Goal: Task Accomplishment & Management: Use online tool/utility

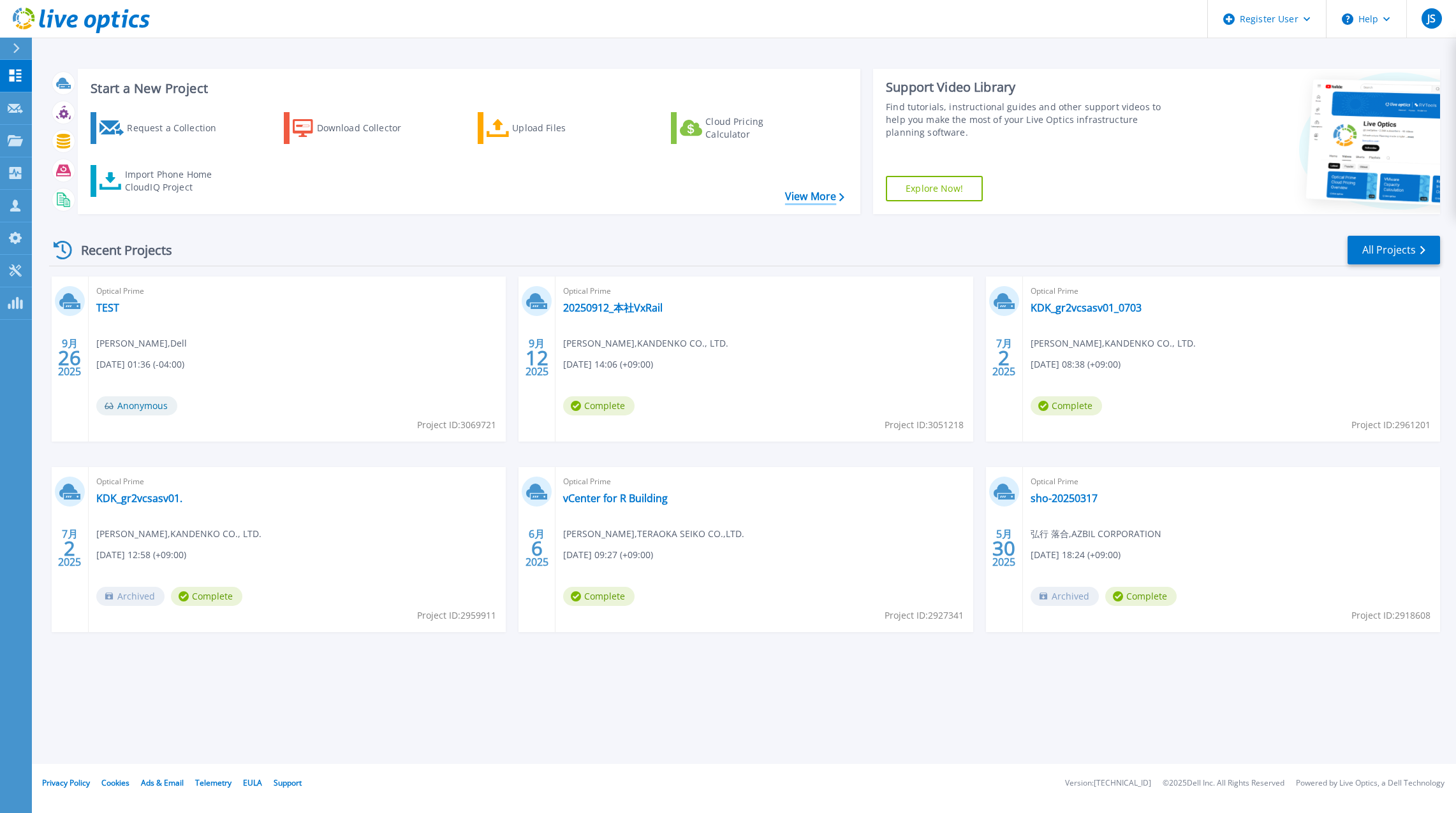
click at [790, 195] on link "View More" at bounding box center [815, 197] width 59 height 12
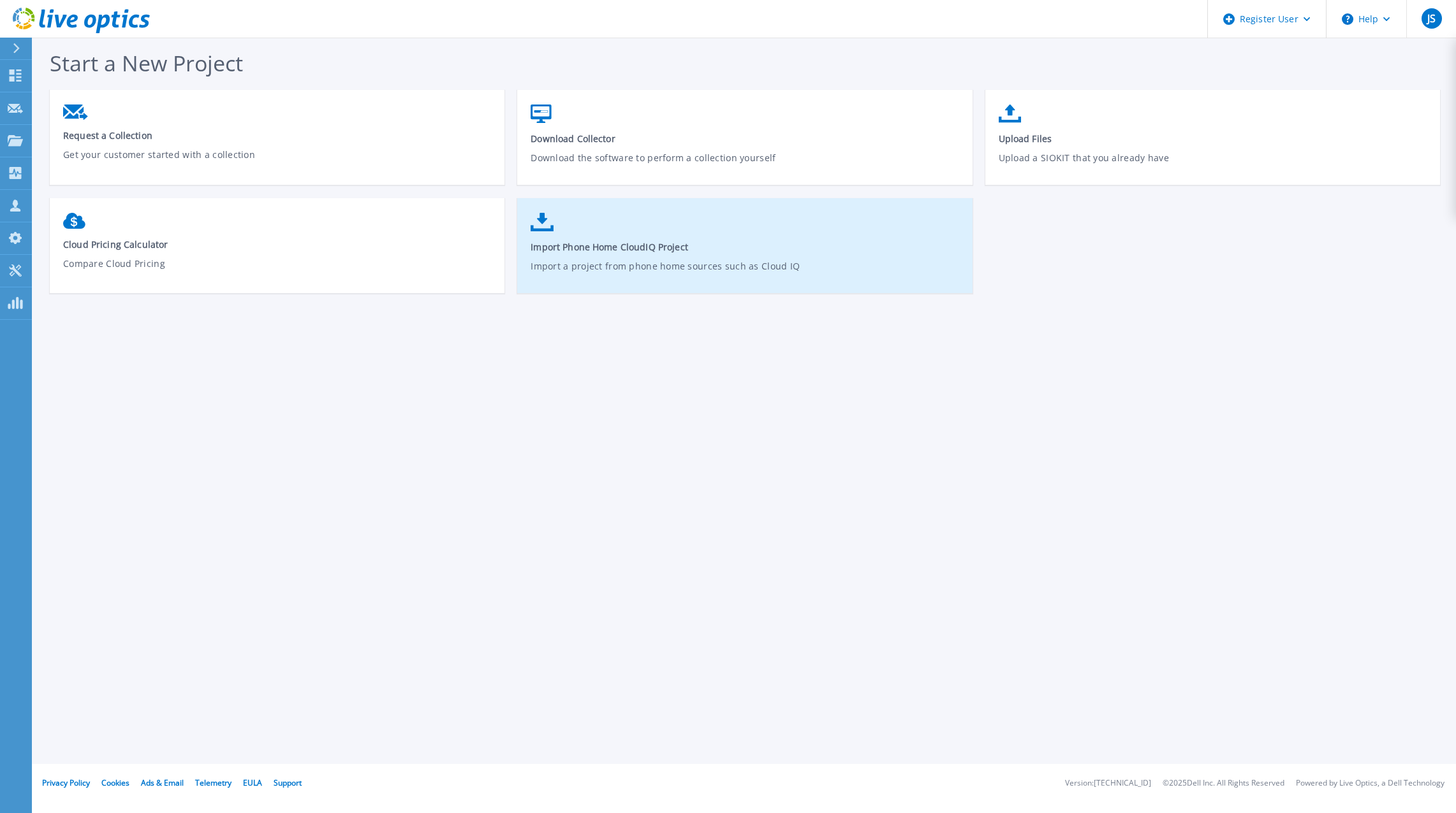
click at [597, 265] on p "Import a project from phone home sources such as Cloud IQ" at bounding box center [745, 274] width 429 height 30
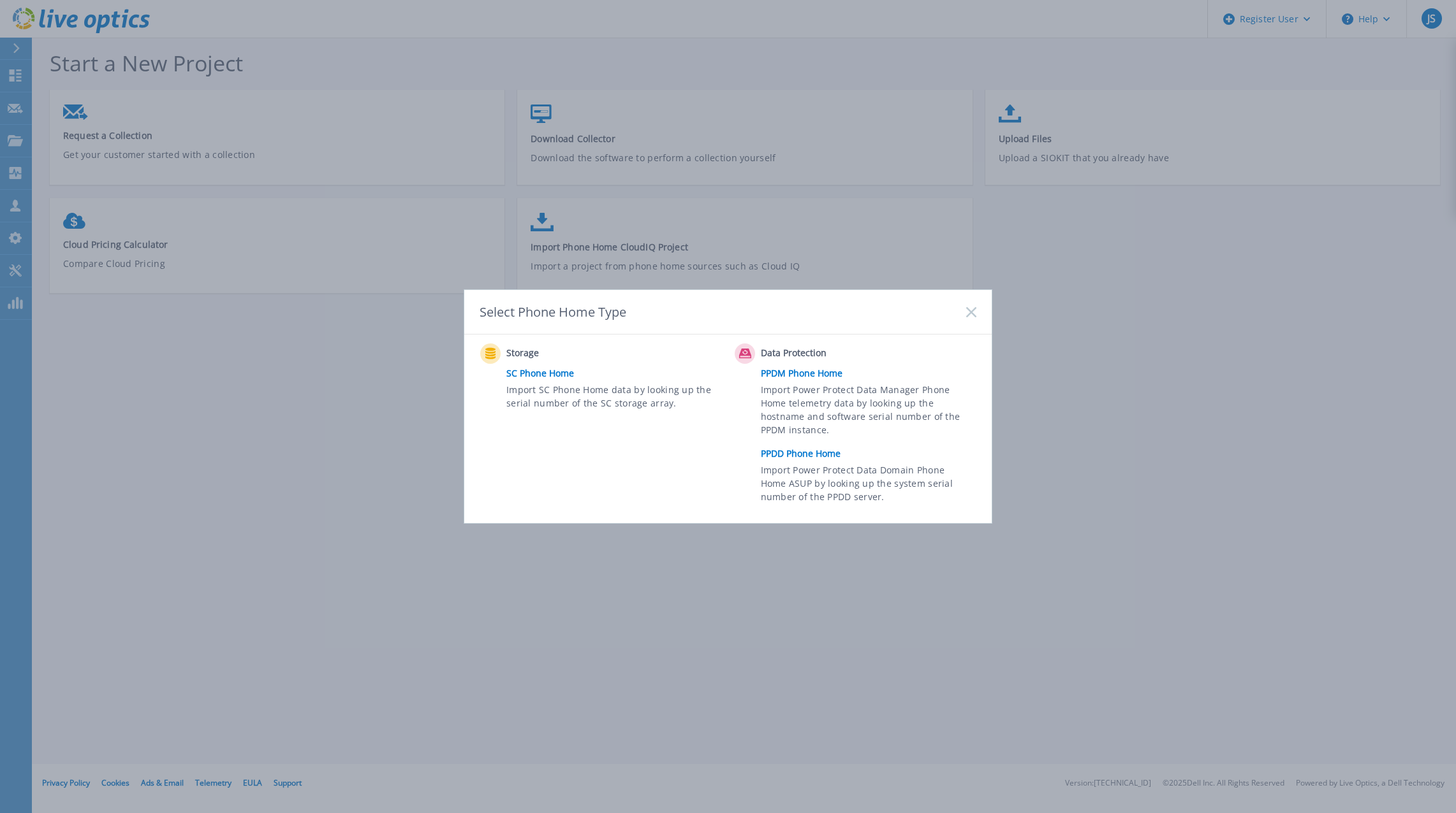
click at [802, 455] on link "PPDD Phone Home" at bounding box center [871, 453] width 222 height 19
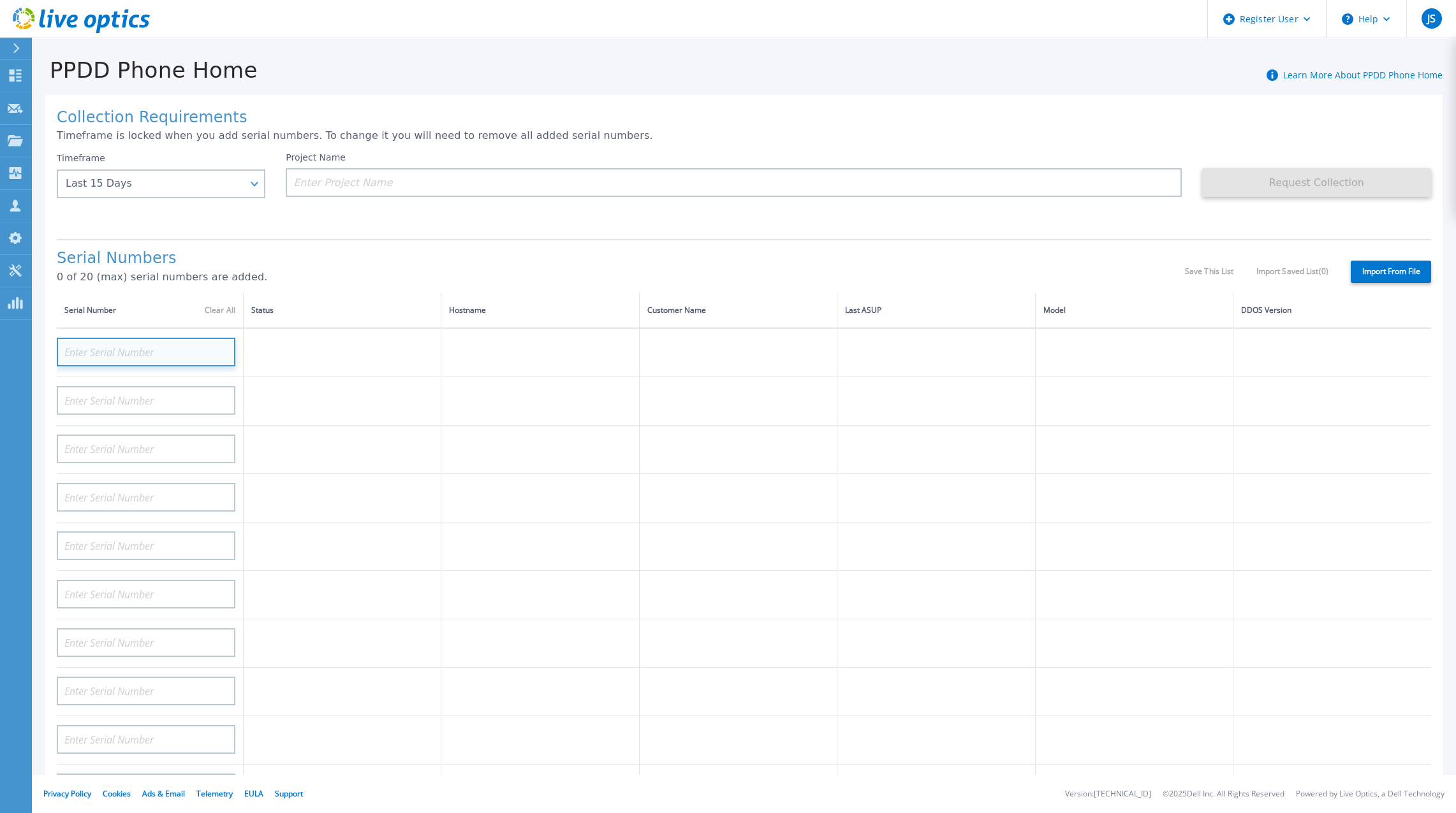
click at [144, 342] on input at bounding box center [146, 352] width 179 height 29
paste input "DE410251903657"
type input "DE410251903657"
click at [416, 165] on div "Project Name" at bounding box center [733, 175] width 896 height 45
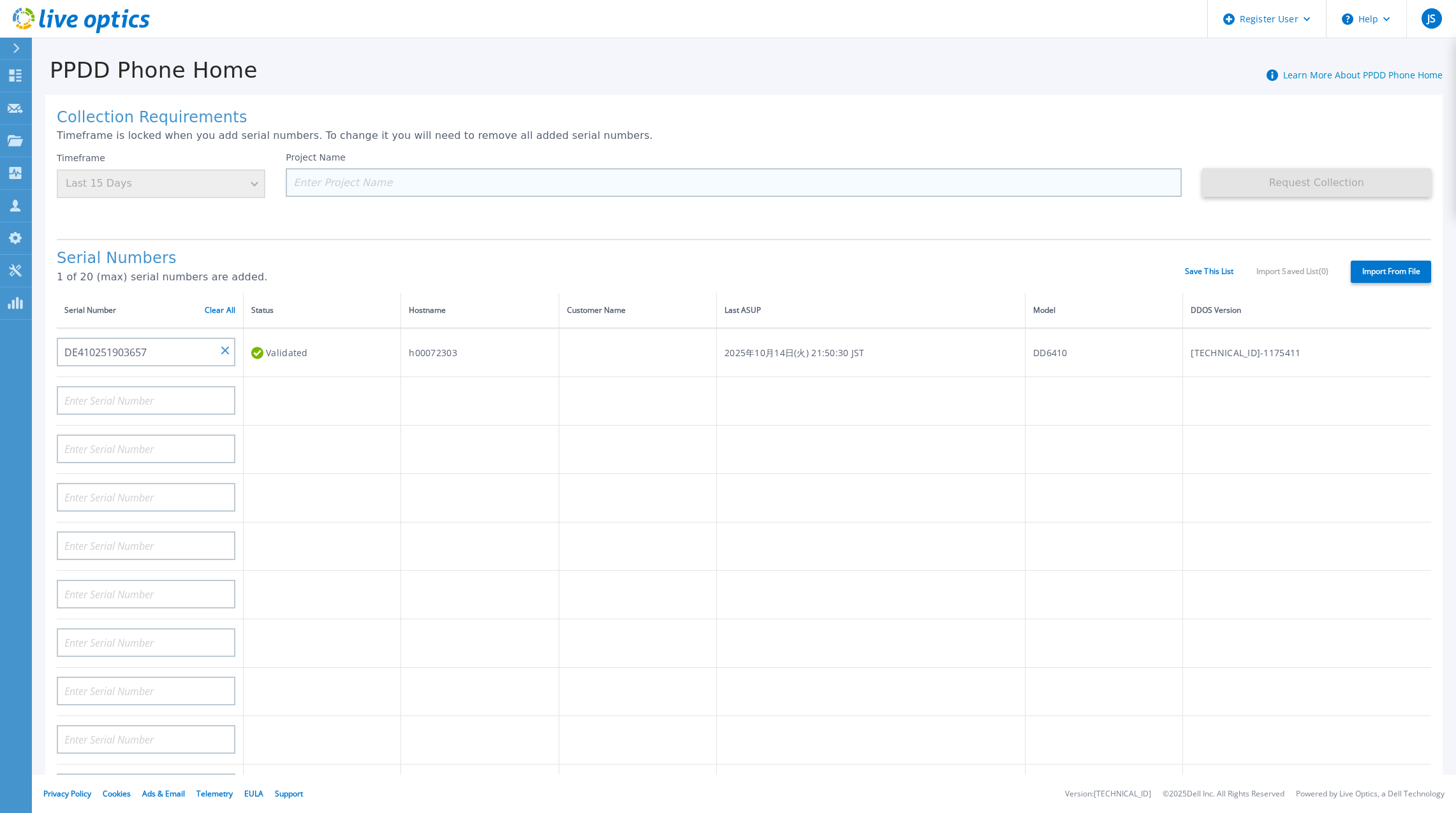
click at [351, 185] on input at bounding box center [733, 183] width 896 height 29
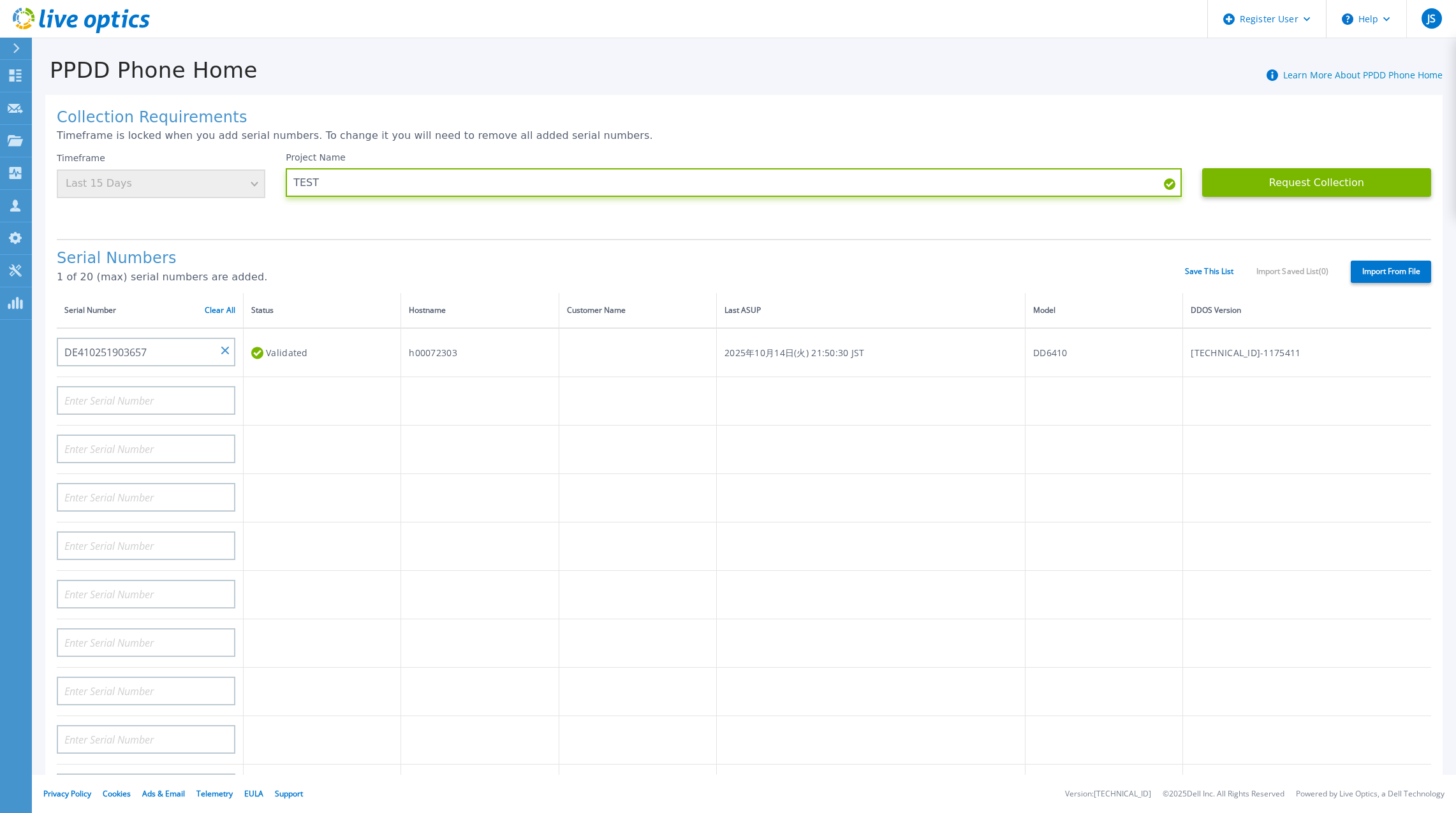
type input "TEST"
click at [537, 250] on h1 "Serial Numbers" at bounding box center [620, 258] width 1128 height 18
click at [1305, 184] on button "Request Collection" at bounding box center [1317, 183] width 229 height 29
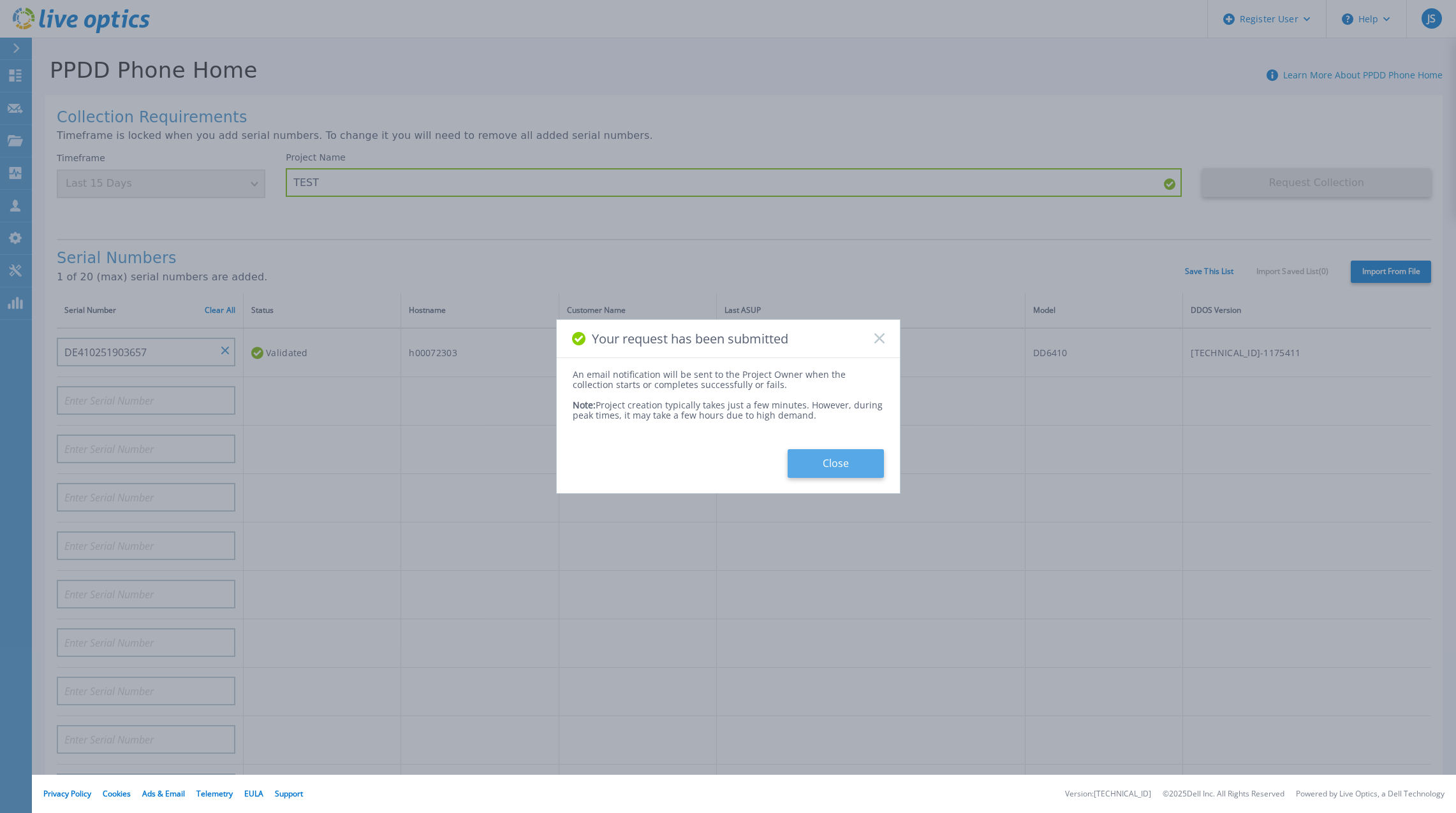
click at [827, 465] on button "Close" at bounding box center [836, 464] width 96 height 29
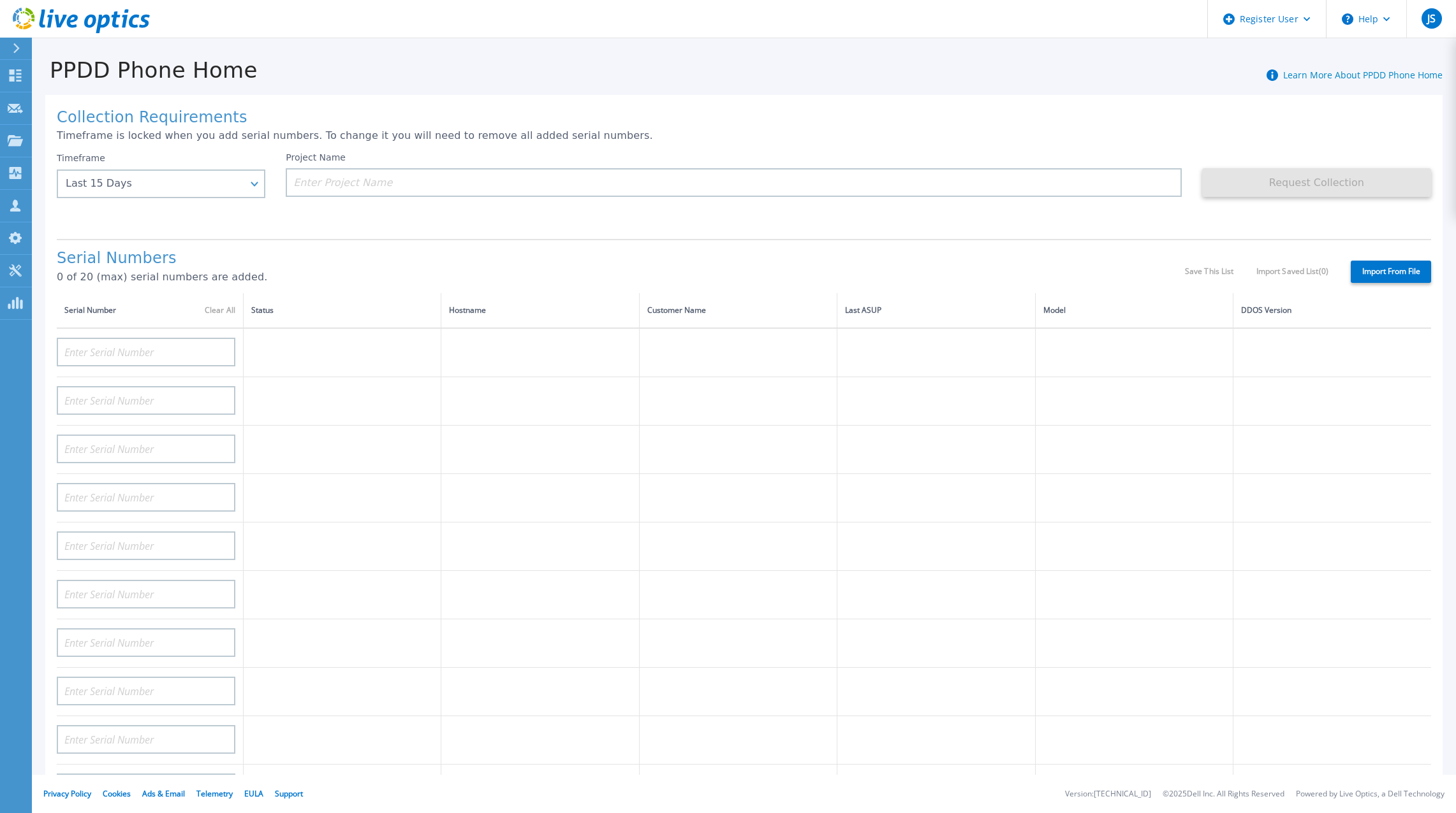
click at [1378, 267] on label "Import From File" at bounding box center [1391, 272] width 80 height 22
click at [0, 0] on input "Import From File" at bounding box center [0, 0] width 0 height 0
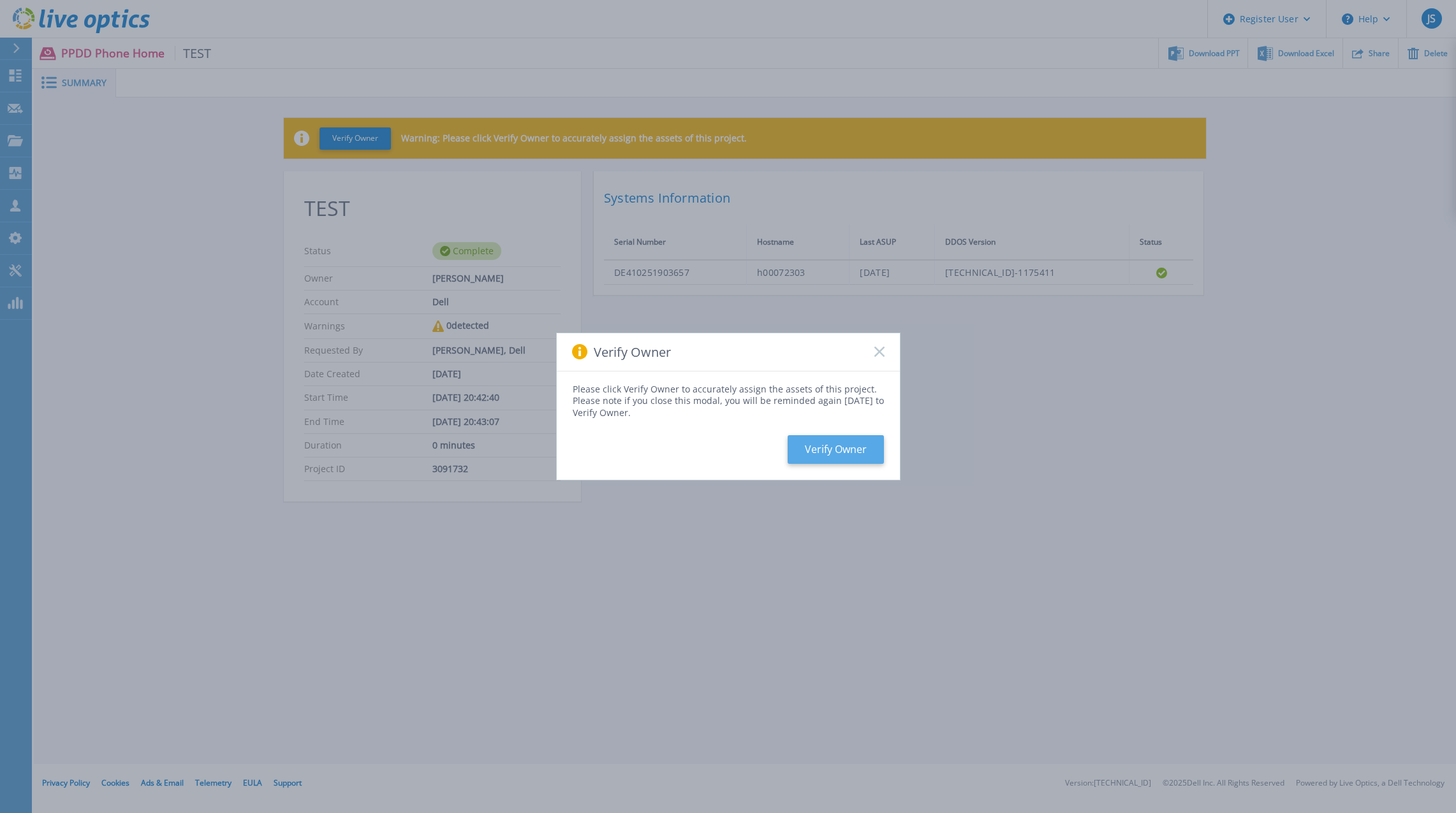
click at [852, 451] on button "Verify Owner" at bounding box center [836, 450] width 96 height 29
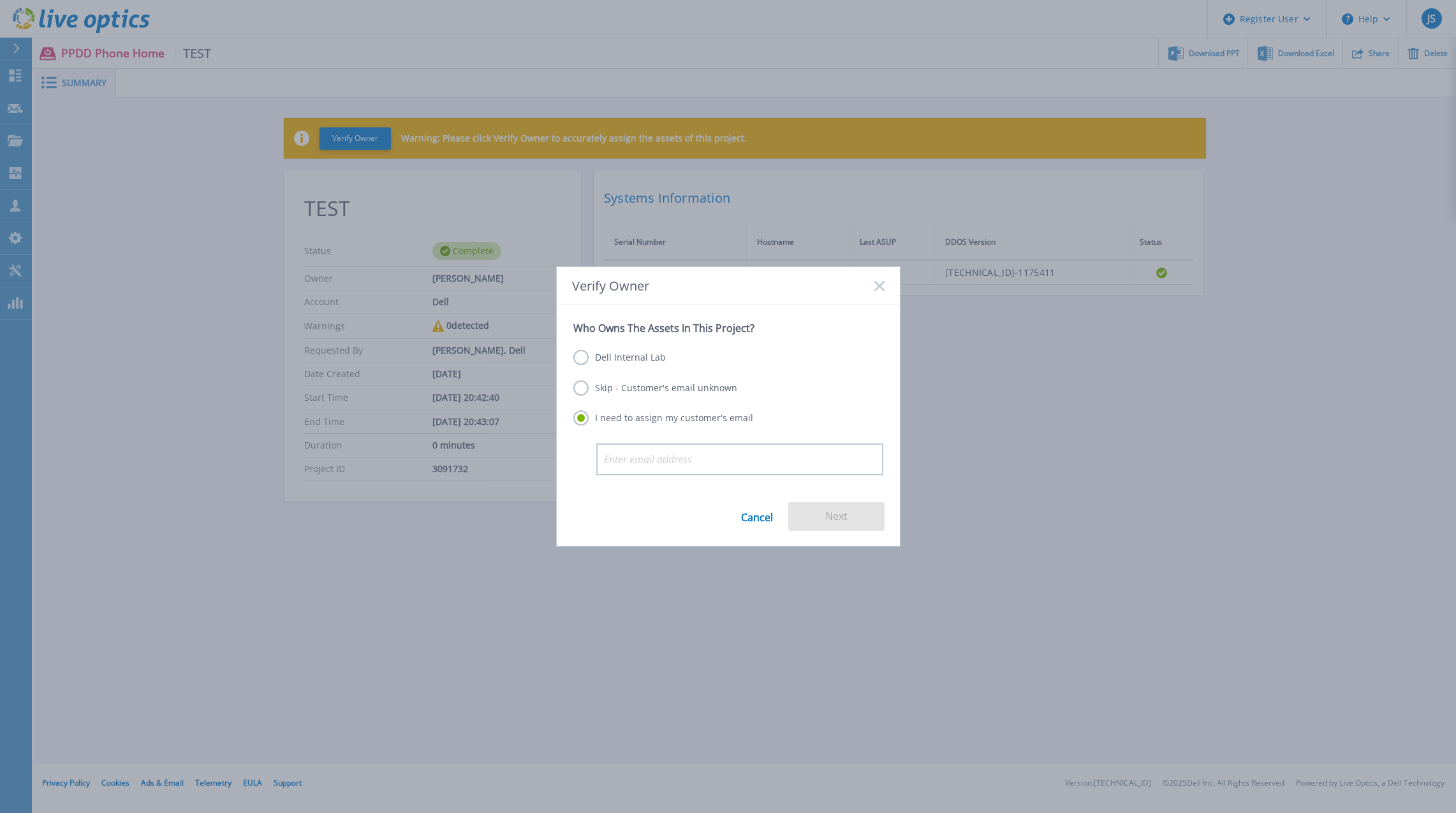
click at [759, 517] on link "Cancel" at bounding box center [757, 517] width 32 height 29
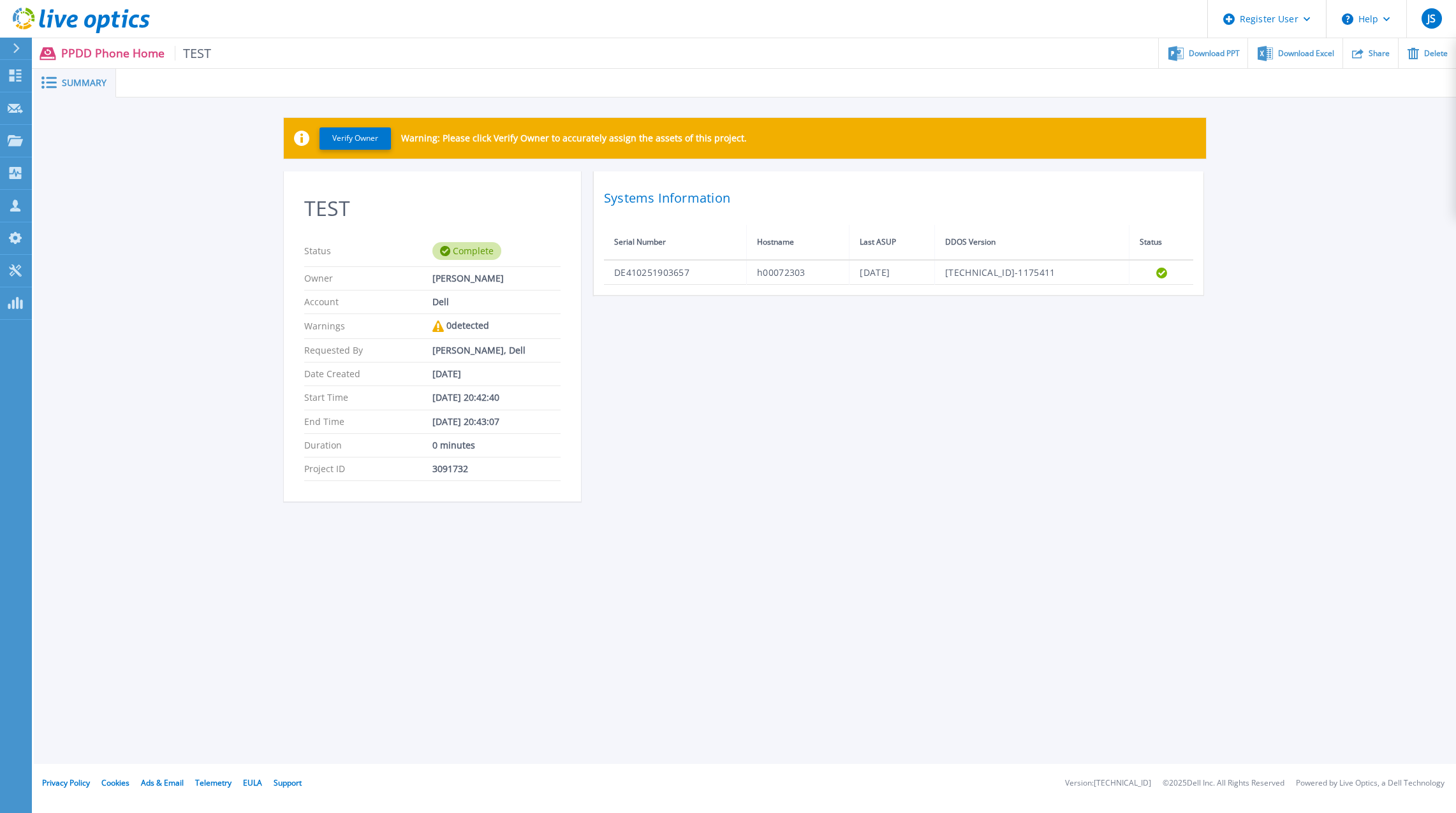
click at [73, 85] on span "Summary" at bounding box center [84, 83] width 45 height 9
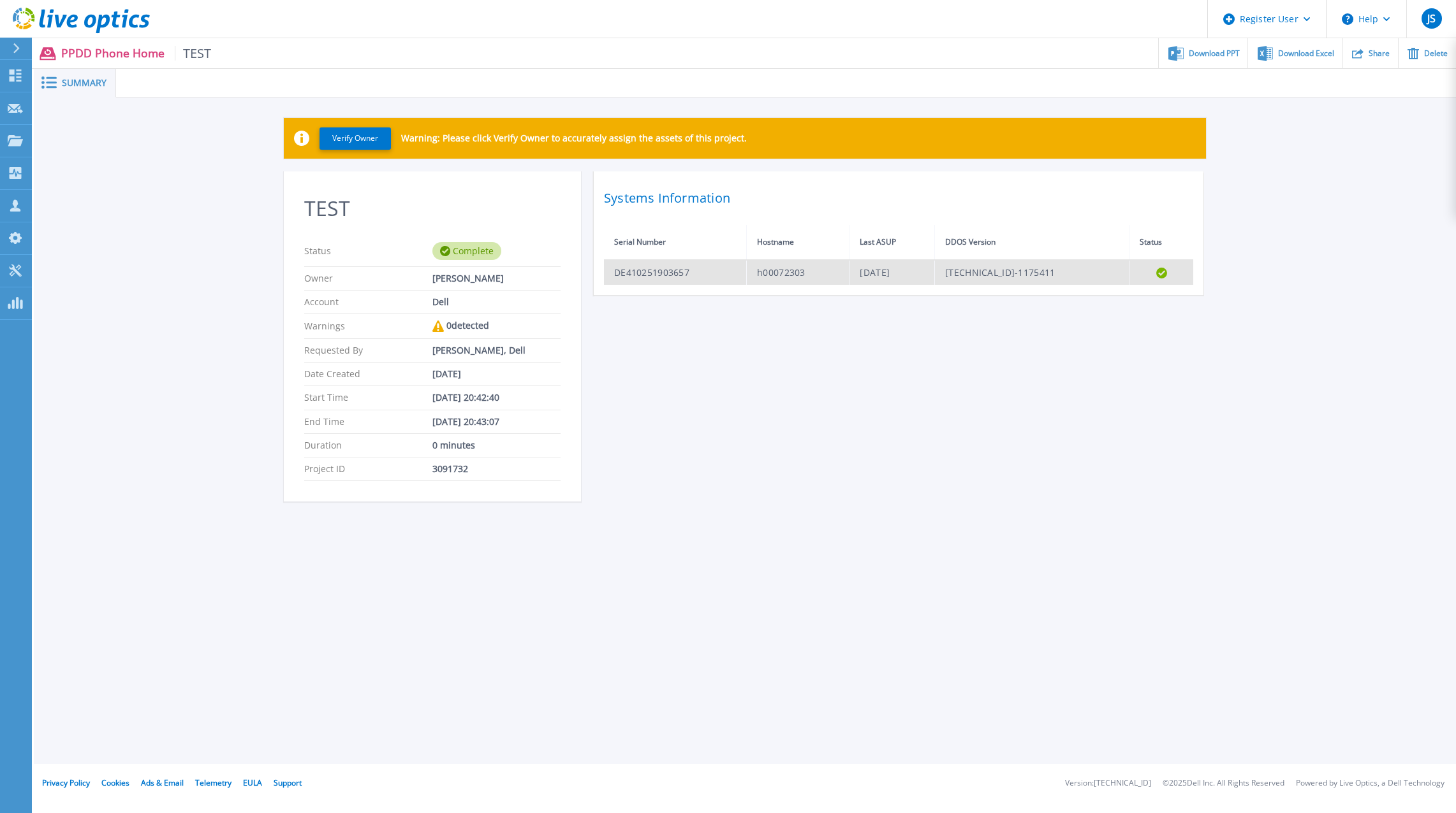
click at [821, 273] on td "h00072303" at bounding box center [798, 273] width 103 height 25
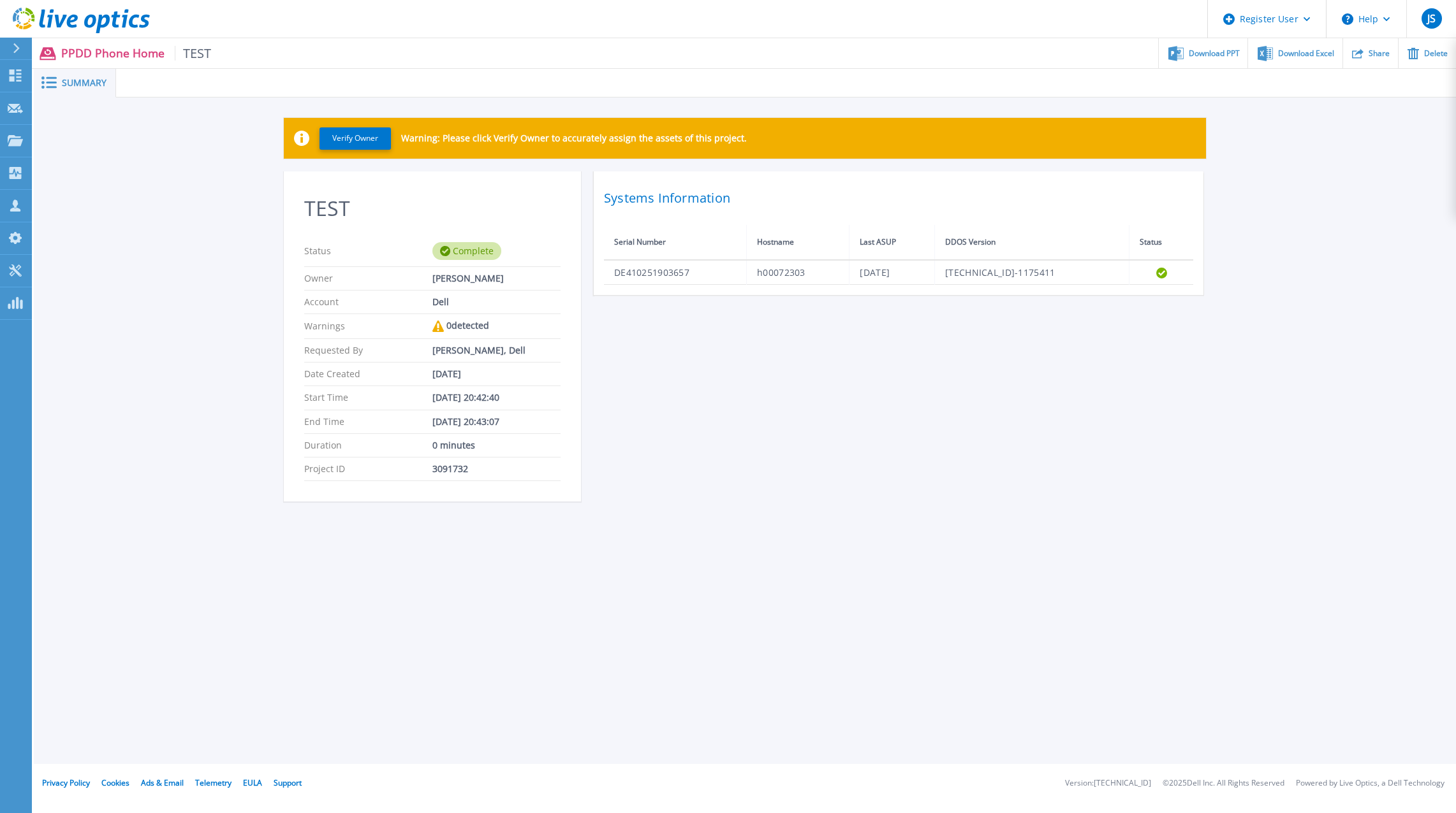
click at [71, 80] on span "Summary" at bounding box center [84, 83] width 45 height 9
click at [1216, 59] on div "Download PPT" at bounding box center [1203, 53] width 89 height 30
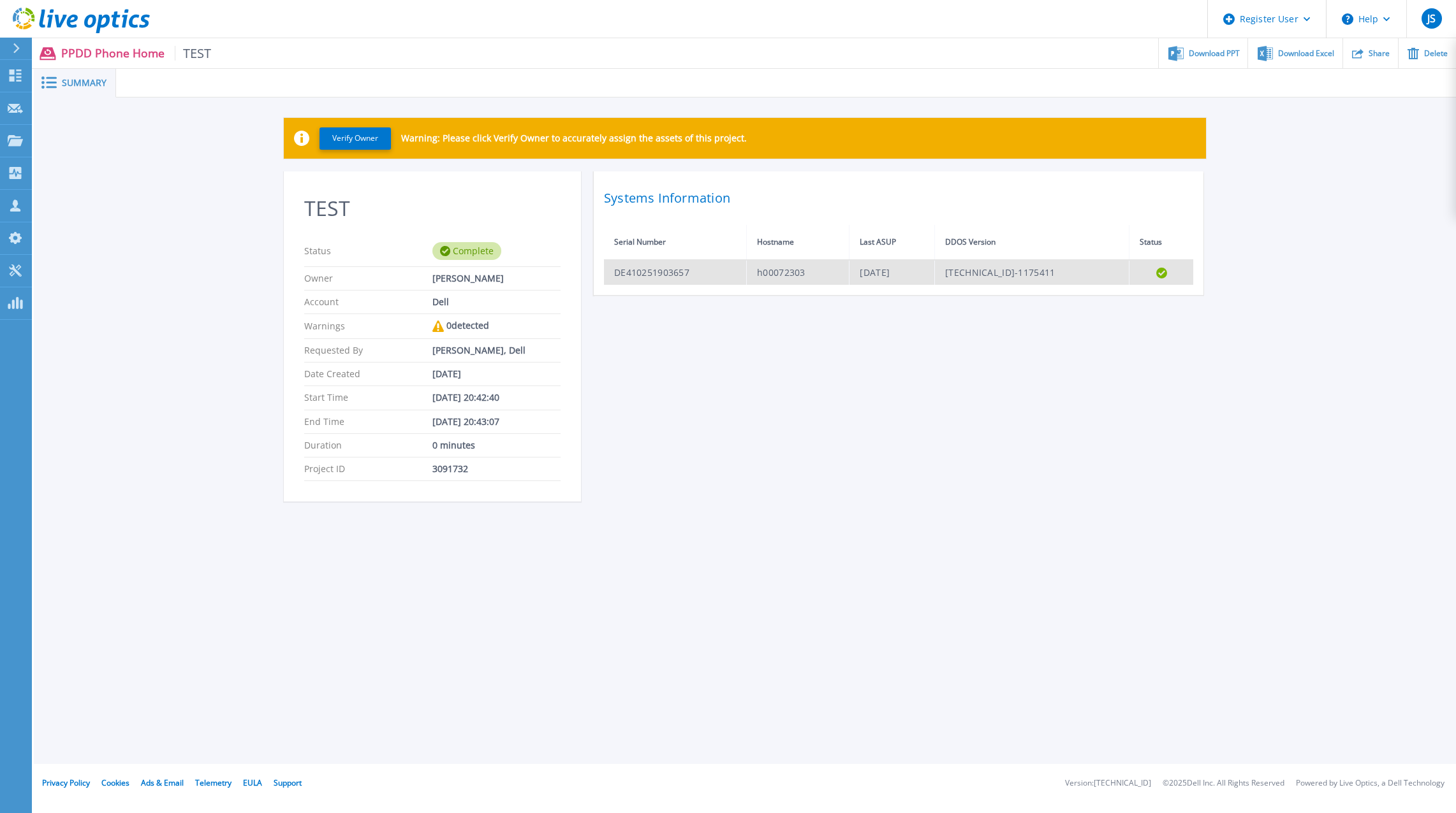
click at [856, 262] on td "[DATE]" at bounding box center [892, 273] width 85 height 25
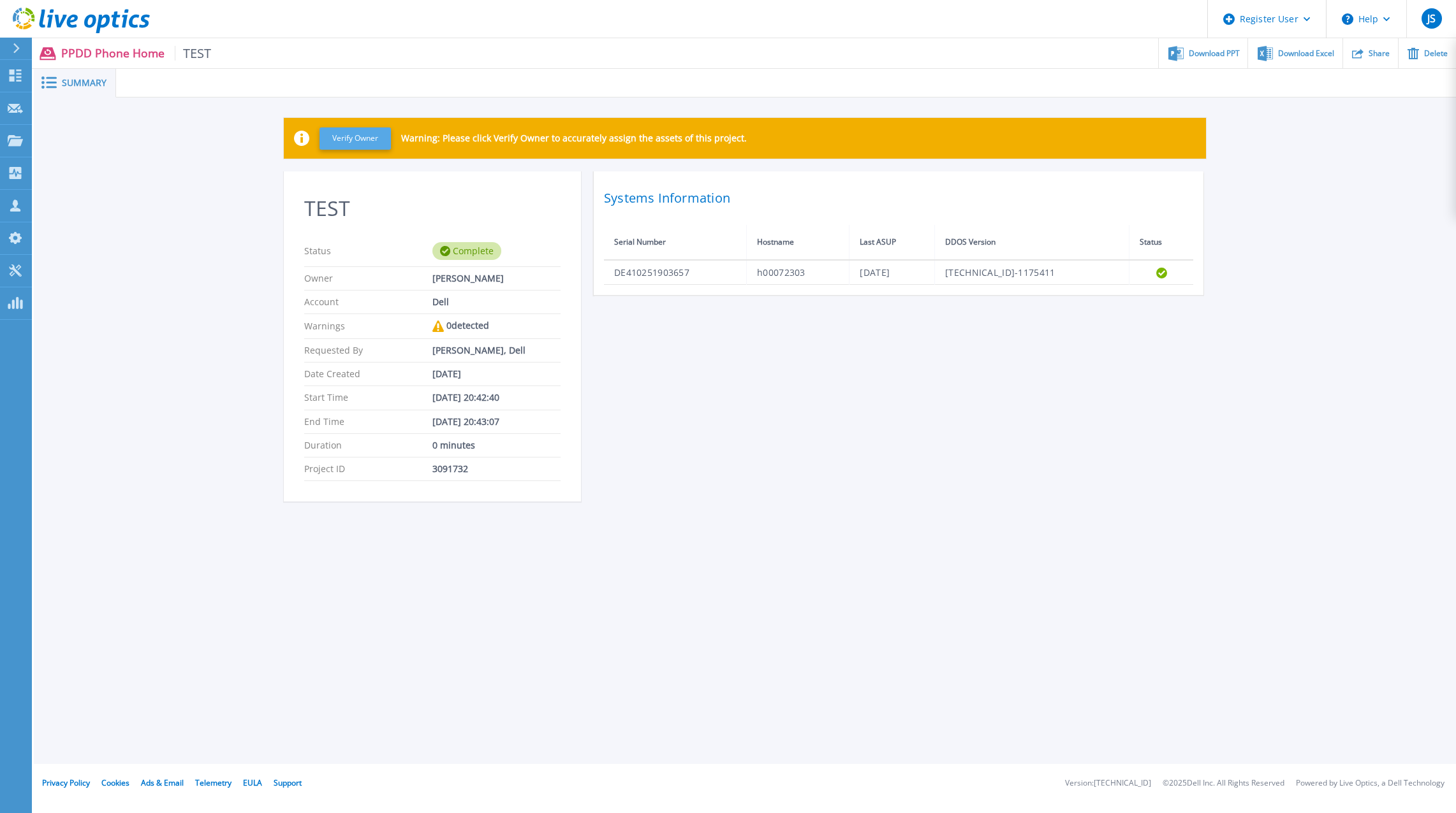
click at [367, 139] on button "Verify Owner" at bounding box center [355, 139] width 72 height 22
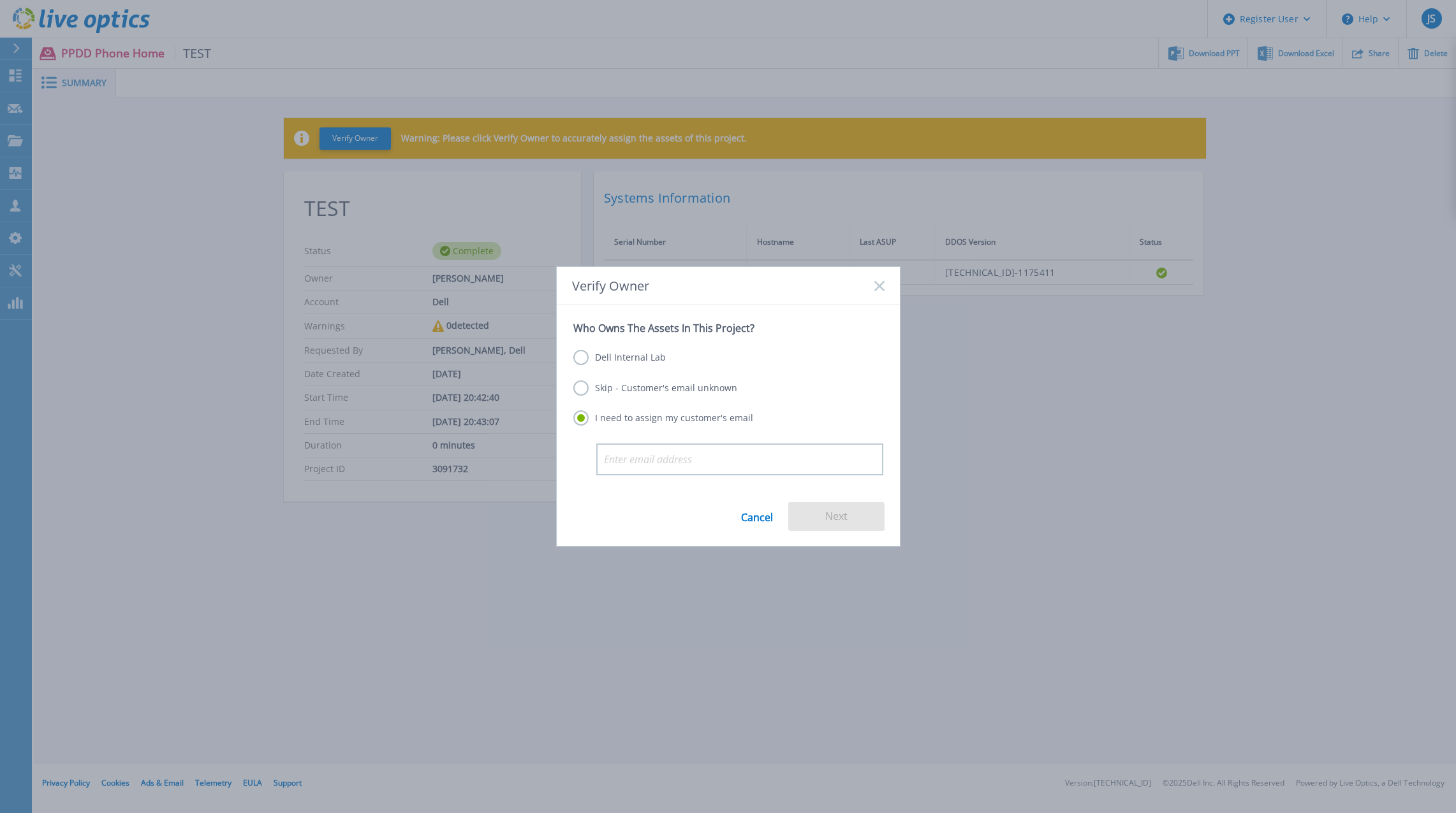
click at [633, 355] on label "Dell Internal Lab" at bounding box center [619, 357] width 93 height 15
click at [0, 0] on input "Dell Internal Lab" at bounding box center [0, 0] width 0 height 0
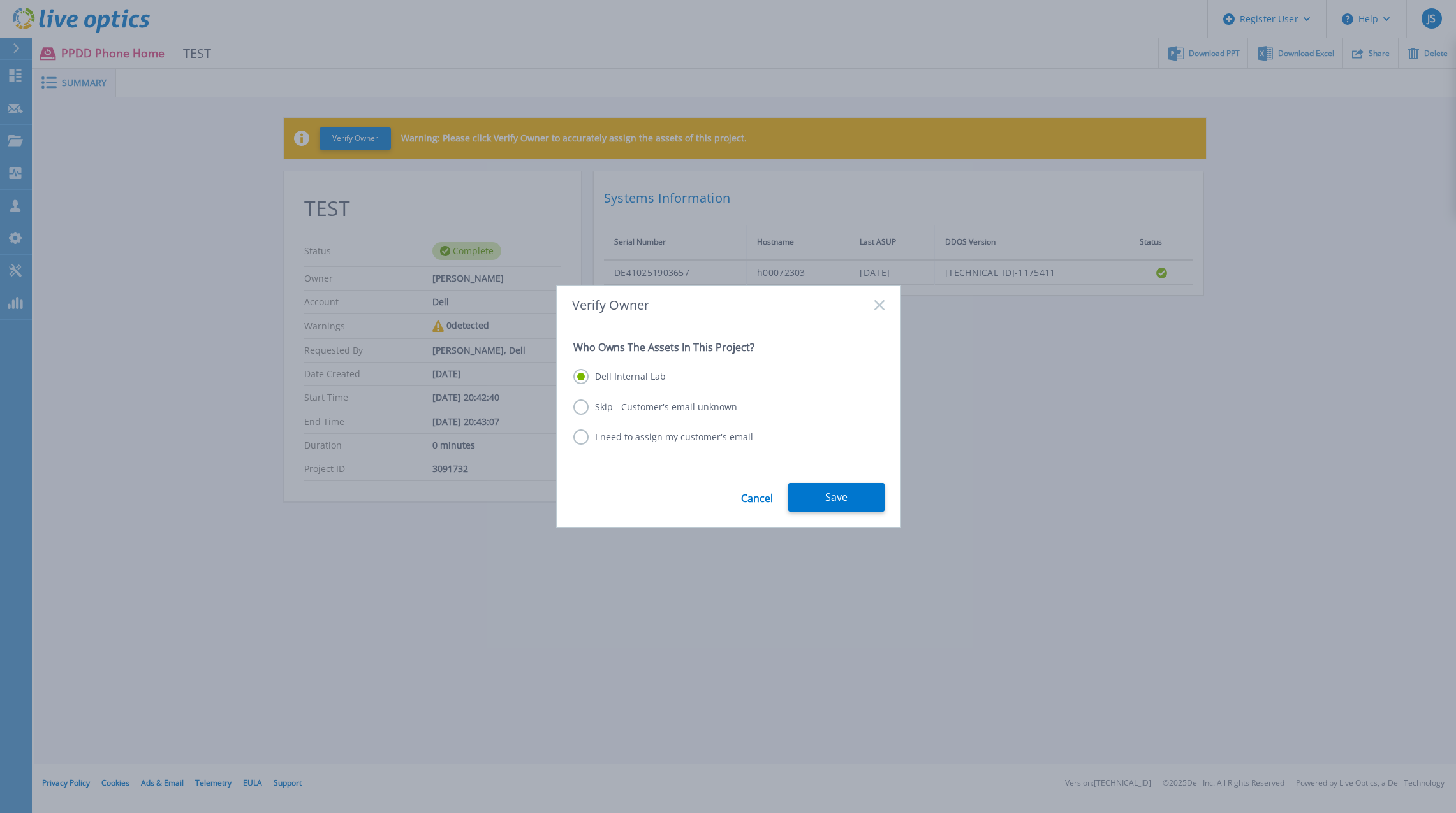
click at [660, 437] on label "I need to assign my customer's email" at bounding box center [663, 437] width 180 height 15
click at [0, 0] on input "I need to assign my customer's email" at bounding box center [0, 0] width 0 height 0
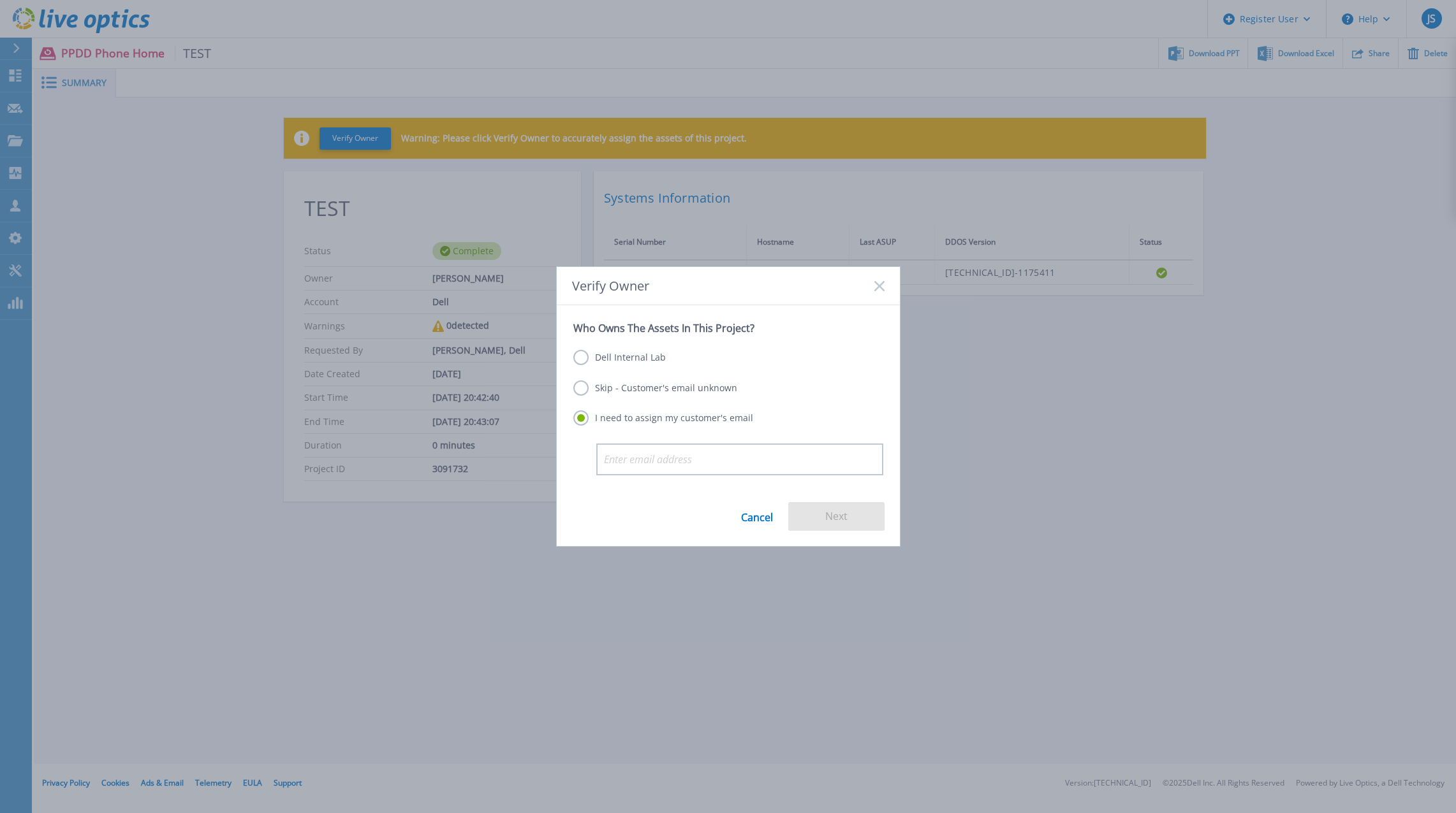
click at [640, 359] on label "Dell Internal Lab" at bounding box center [619, 357] width 93 height 15
click at [0, 0] on input "Dell Internal Lab" at bounding box center [0, 0] width 0 height 0
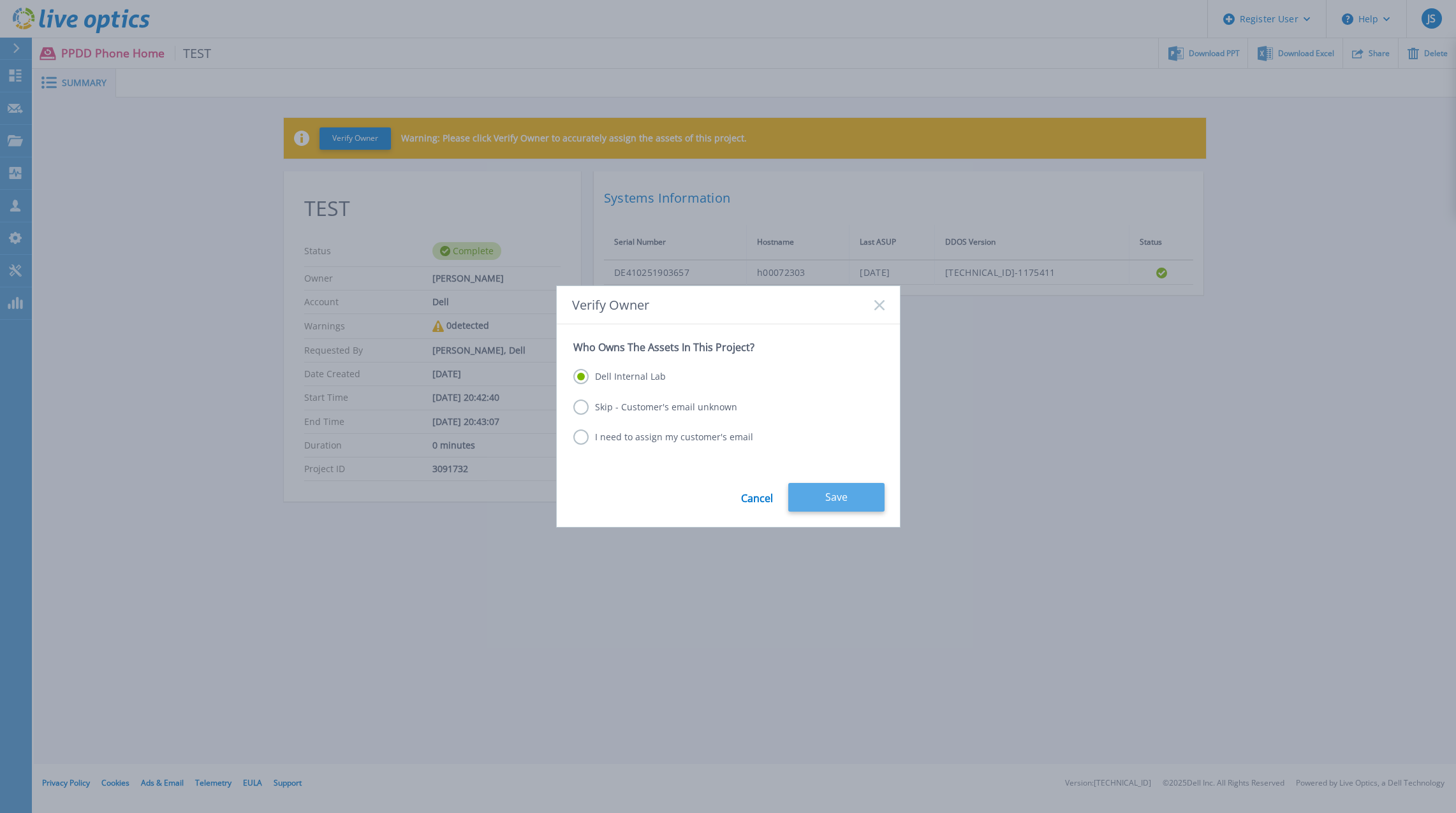
click at [808, 509] on button "Save" at bounding box center [837, 498] width 96 height 29
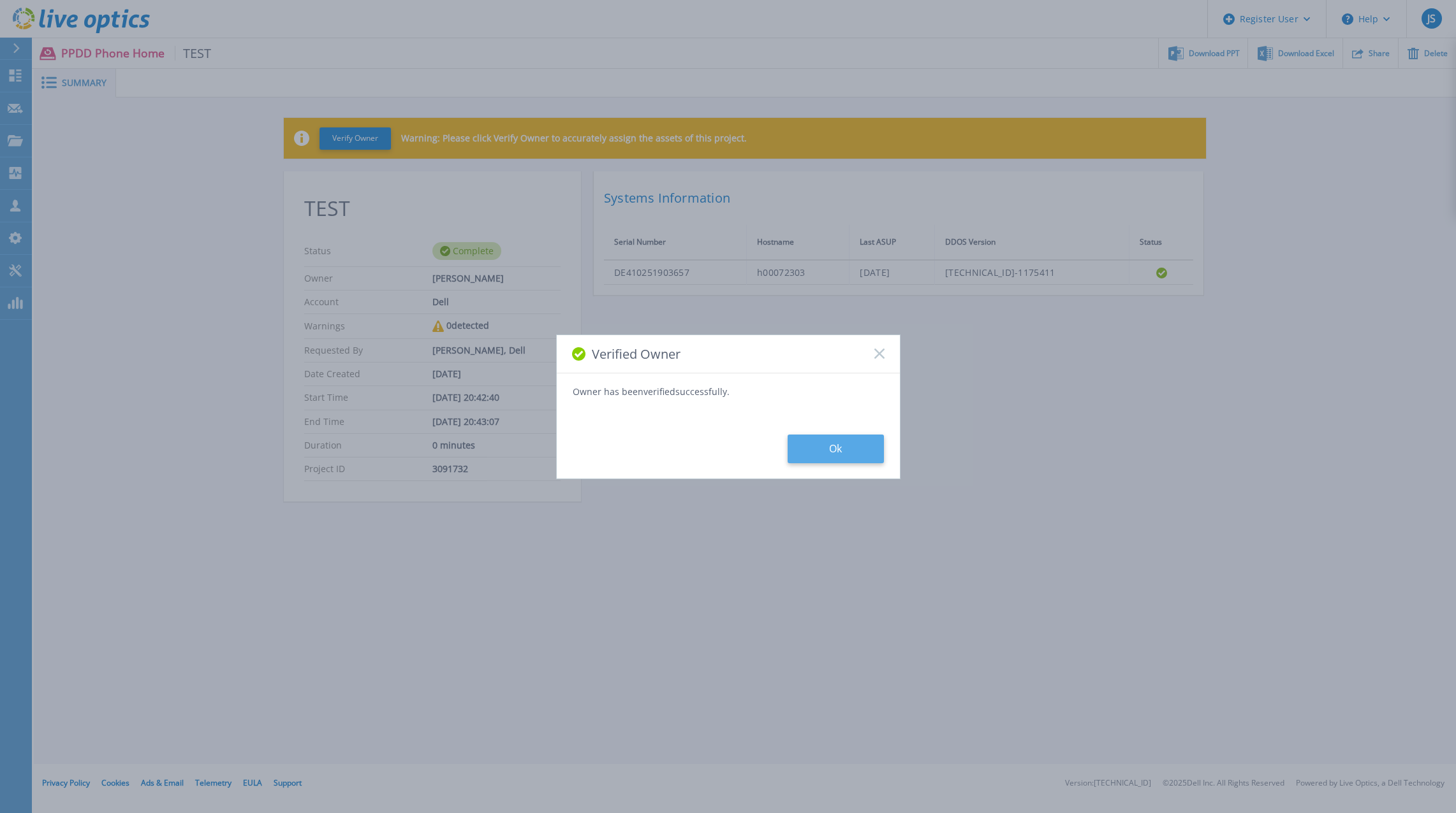
click at [837, 436] on button "Ok" at bounding box center [836, 449] width 96 height 29
